Goal: Information Seeking & Learning: Learn about a topic

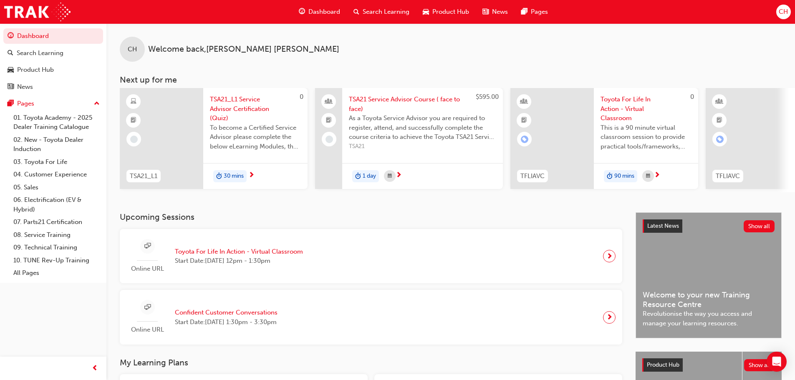
click at [320, 11] on span "Dashboard" at bounding box center [324, 12] width 32 height 10
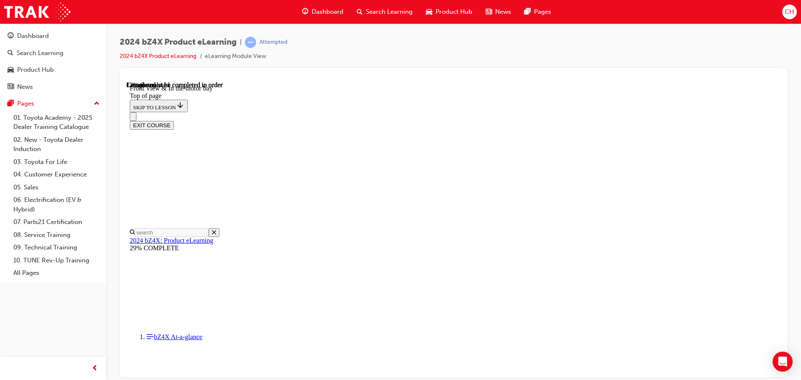
scroll to position [234, 0]
click at [308, 13] on span "guage-icon" at bounding box center [305, 12] width 6 height 10
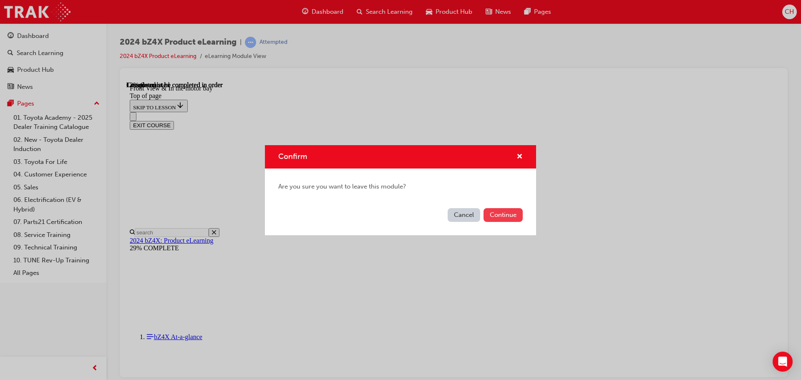
click at [511, 214] on button "Continue" at bounding box center [502, 215] width 39 height 14
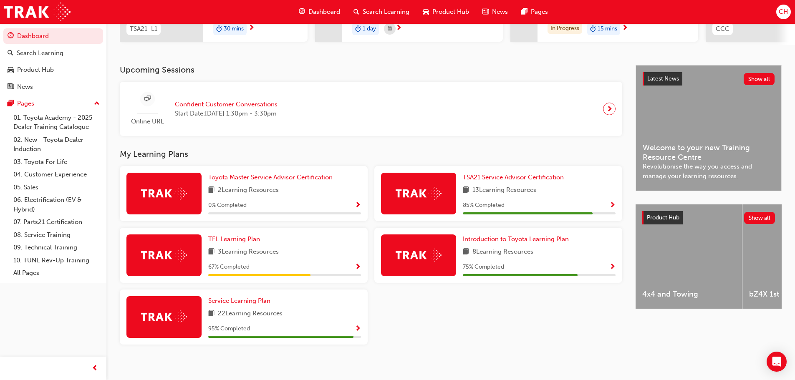
scroll to position [156, 0]
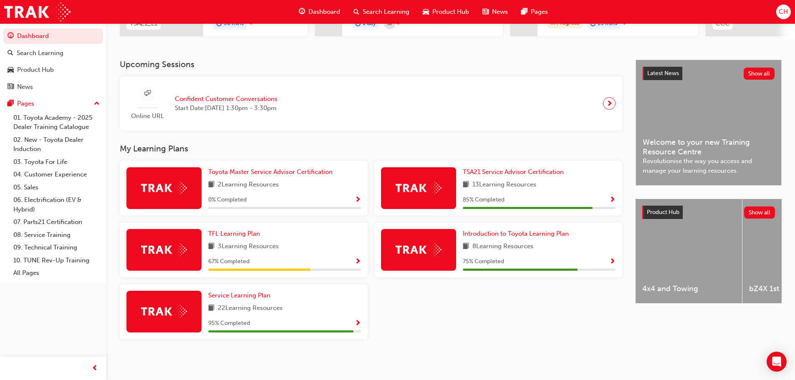
click at [357, 321] on span "Show Progress" at bounding box center [358, 324] width 6 height 8
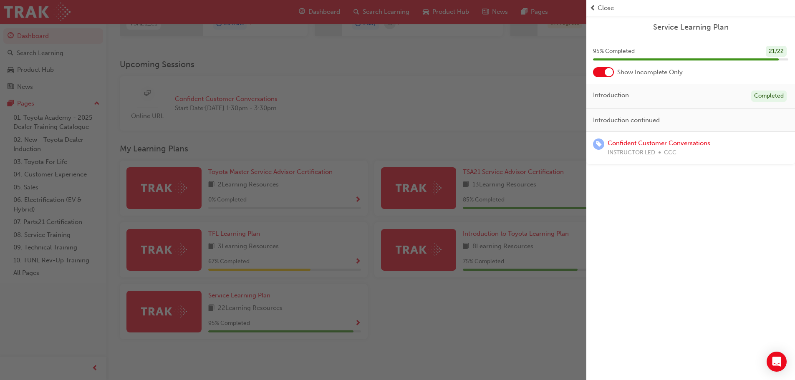
click at [611, 6] on span "Close" at bounding box center [605, 8] width 16 height 10
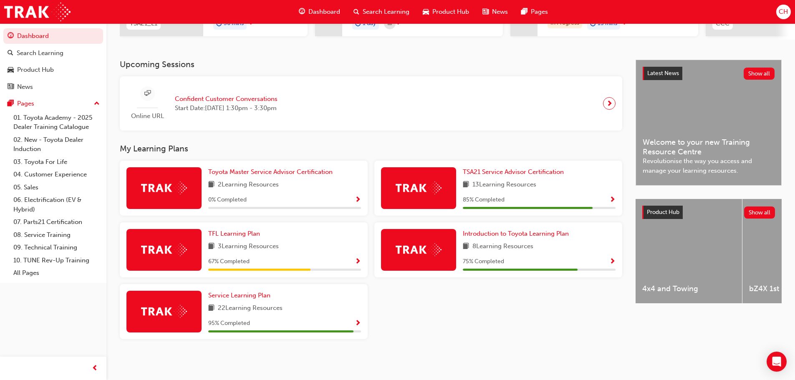
click at [610, 200] on span "Show Progress" at bounding box center [612, 200] width 6 height 8
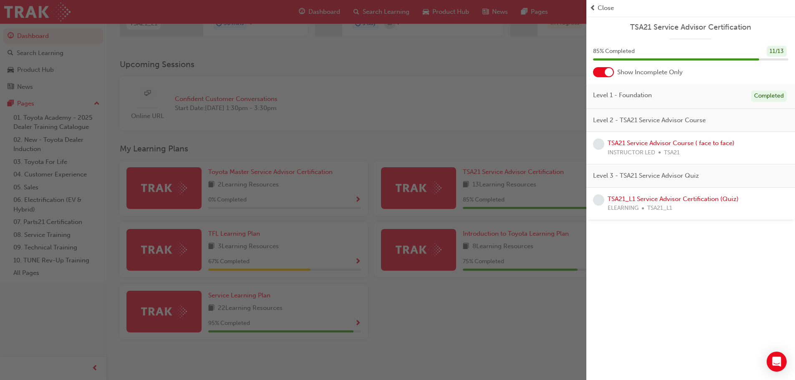
click at [605, 5] on span "Close" at bounding box center [605, 8] width 16 height 10
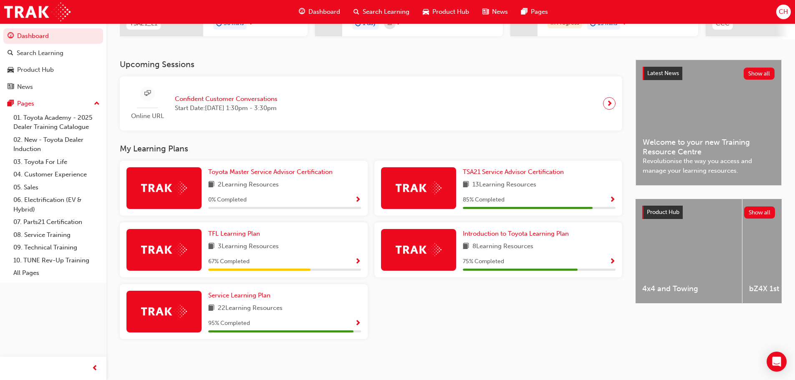
click at [610, 262] on span "Show Progress" at bounding box center [612, 262] width 6 height 8
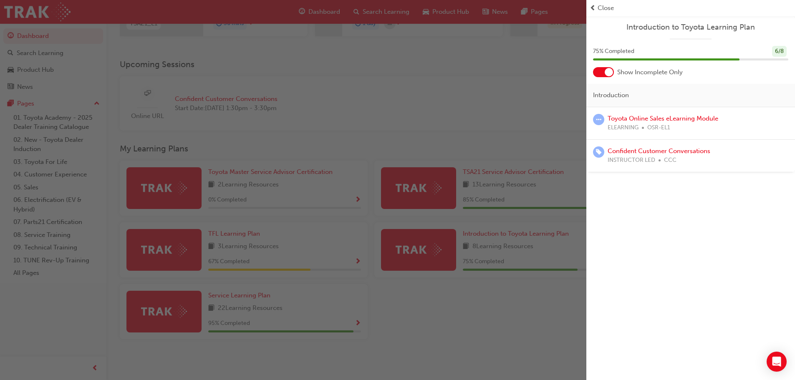
click at [469, 131] on div "button" at bounding box center [293, 190] width 586 height 380
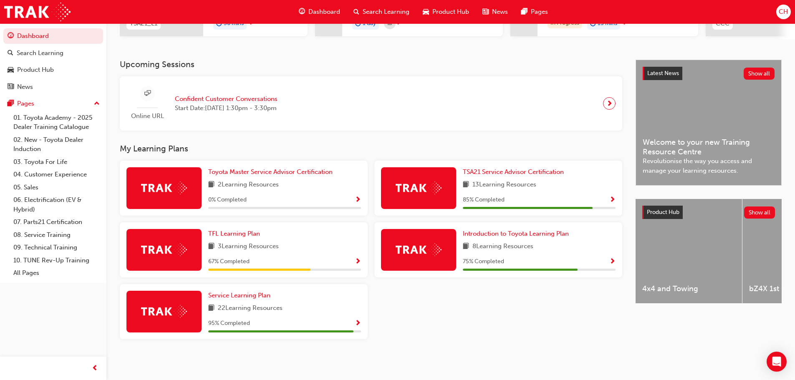
click at [356, 262] on span "Show Progress" at bounding box center [358, 262] width 6 height 8
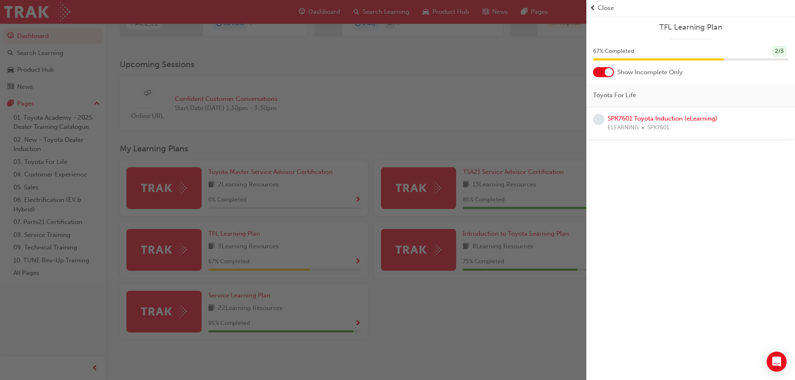
drag, startPoint x: 509, startPoint y: 103, endPoint x: 510, endPoint y: 109, distance: 5.9
click at [510, 109] on div "button" at bounding box center [293, 190] width 586 height 380
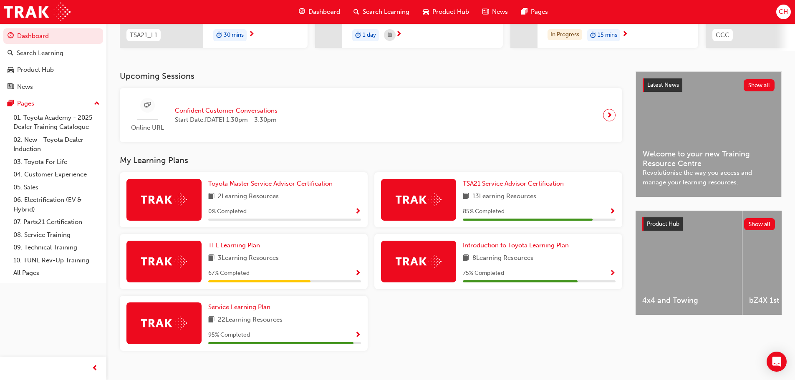
scroll to position [114, 0]
